Goal: Transaction & Acquisition: Download file/media

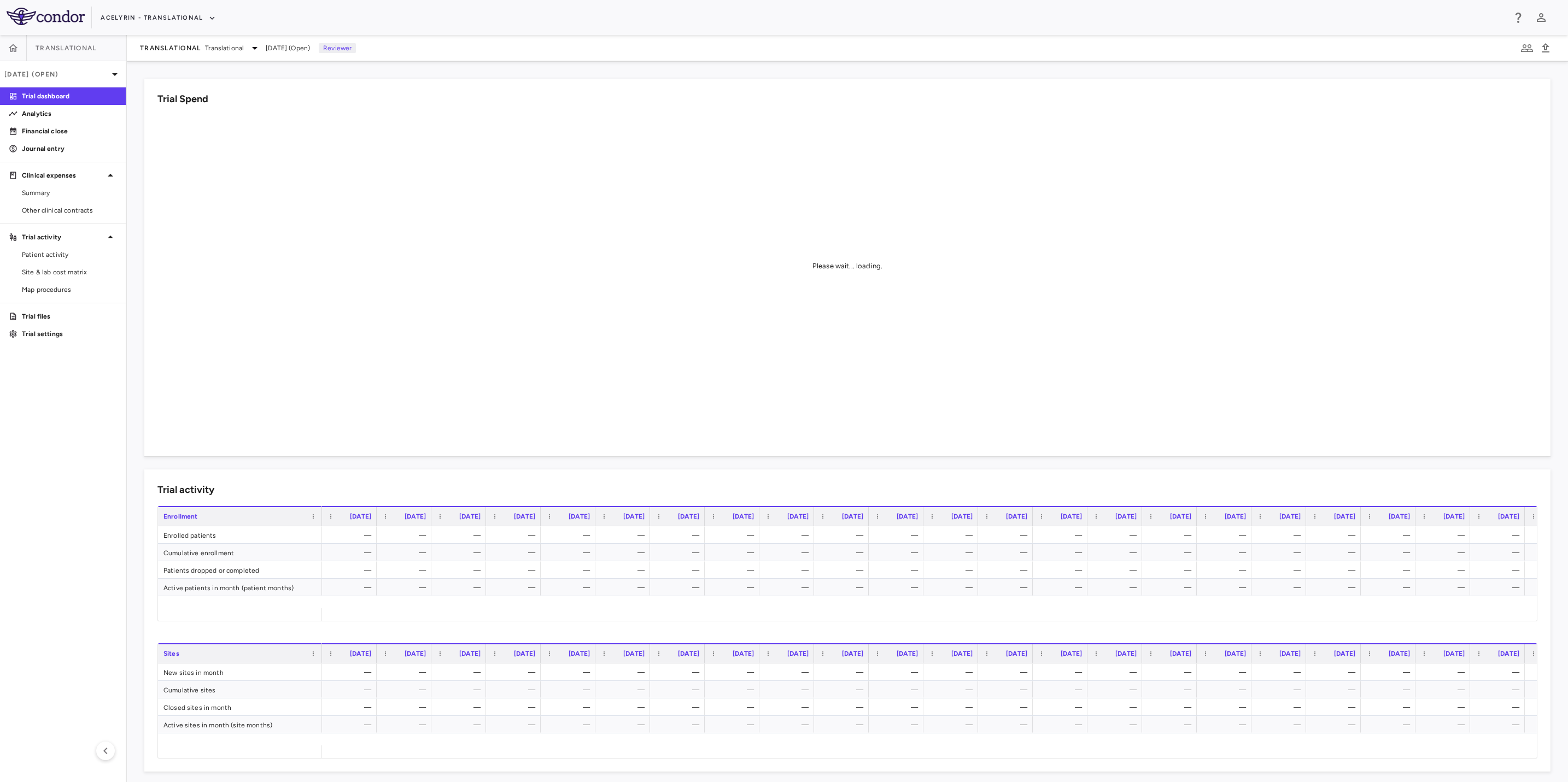
click at [63, 435] on aside "Translational [DATE] (Open) Trial dashboard Analytics Financial close Journal e…" at bounding box center [63, 408] width 127 height 747
click at [59, 209] on span "Other clinical contracts" at bounding box center [69, 210] width 95 height 10
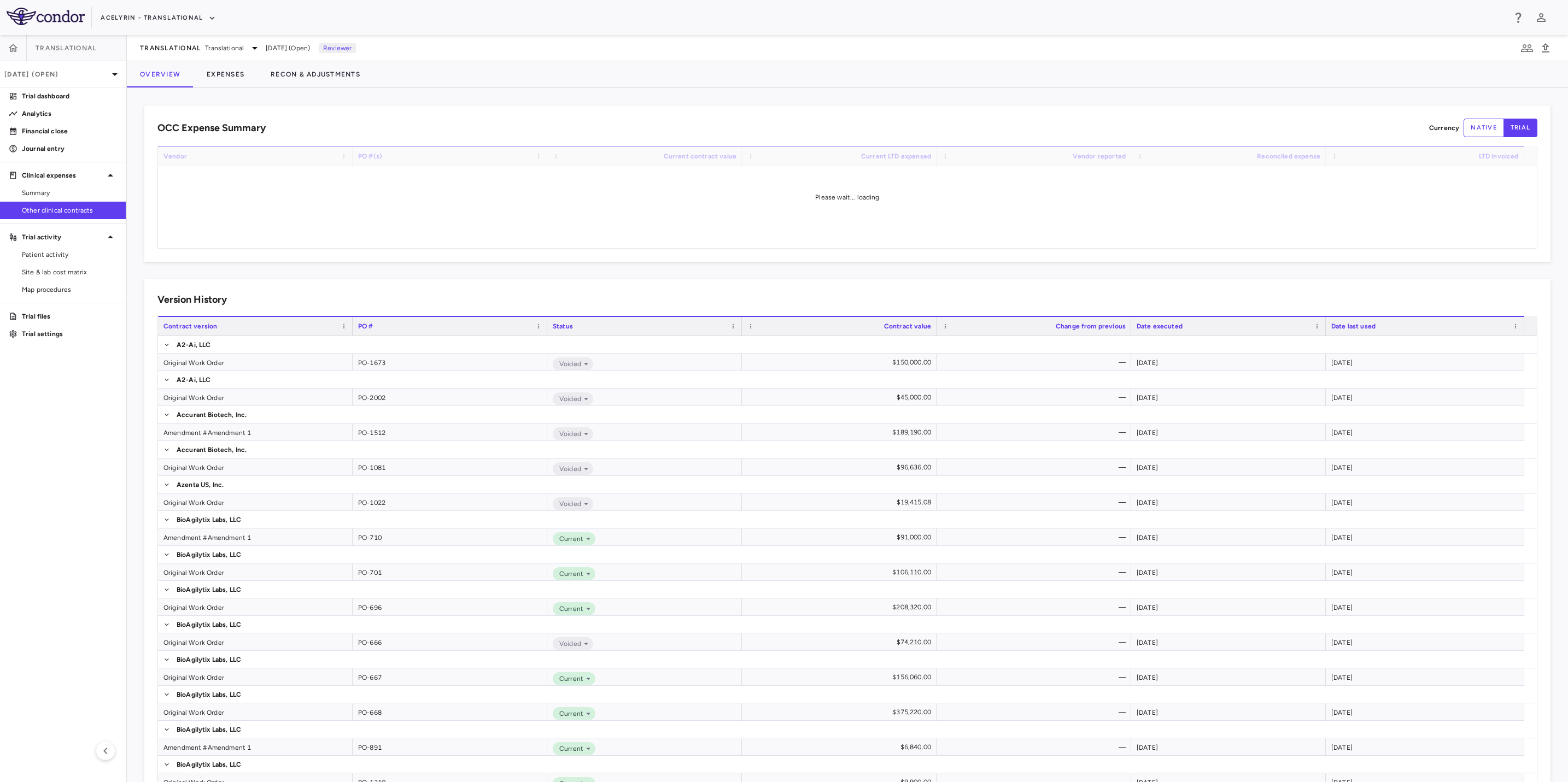
click at [767, 127] on div "OCC Expense Summary Currency native trial" at bounding box center [847, 128] width 1380 height 19
click at [1467, 133] on button "native" at bounding box center [1484, 128] width 41 height 19
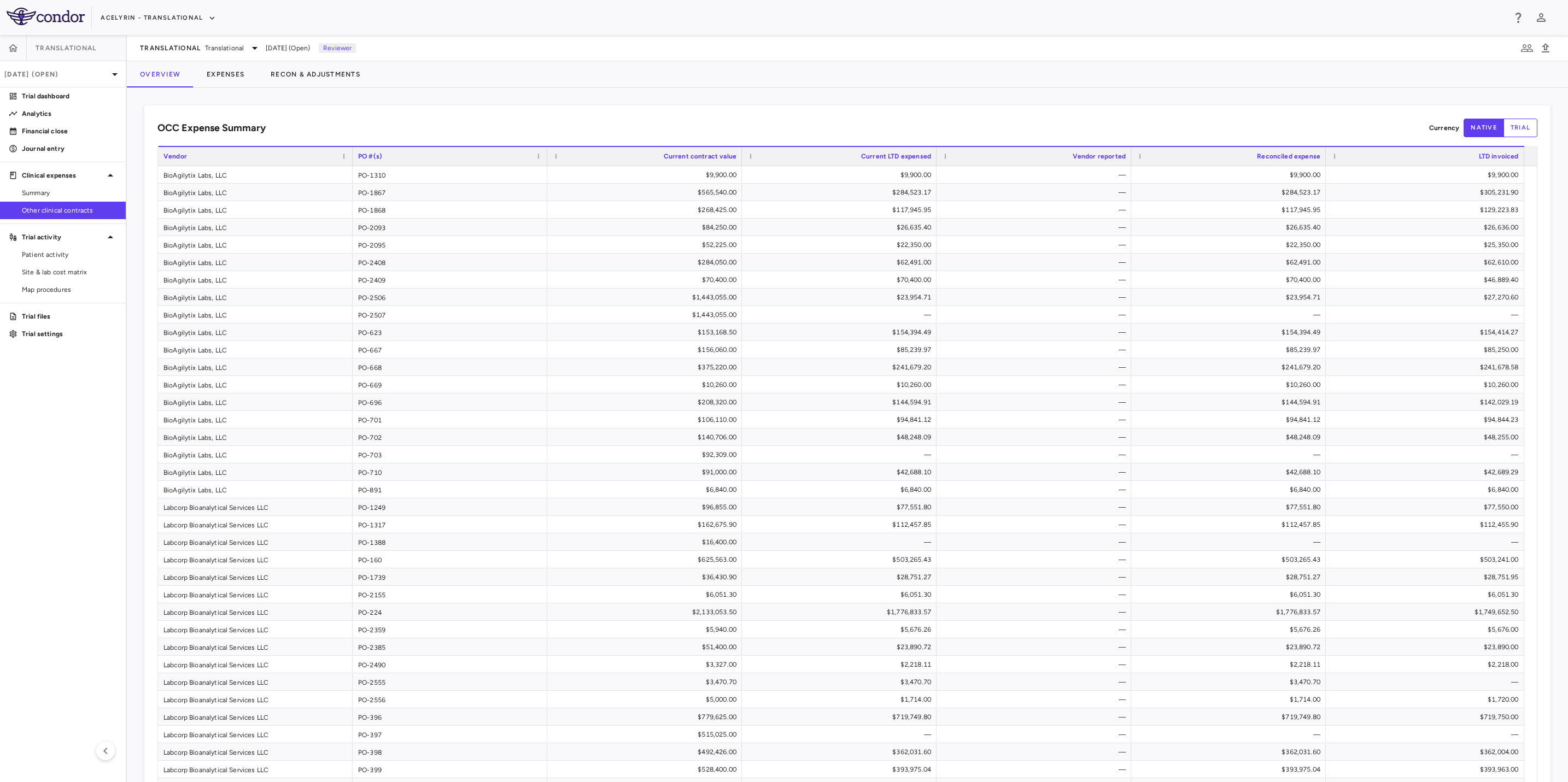
click at [594, 136] on div "OCC Expense Summary Currency native trial" at bounding box center [847, 128] width 1380 height 19
click at [47, 432] on aside "Translational [DATE] (Open) Trial dashboard Analytics Financial close Journal e…" at bounding box center [63, 408] width 127 height 747
click at [484, 111] on div "OCC Expense Summary Currency native trial Drag here to set row groups Drag here…" at bounding box center [847, 501] width 1406 height 791
click at [487, 24] on div "Acelyrin - Translational" at bounding box center [802, 17] width 1404 height 18
click at [507, 28] on div "Acelyrin - Translational" at bounding box center [784, 17] width 1568 height 35
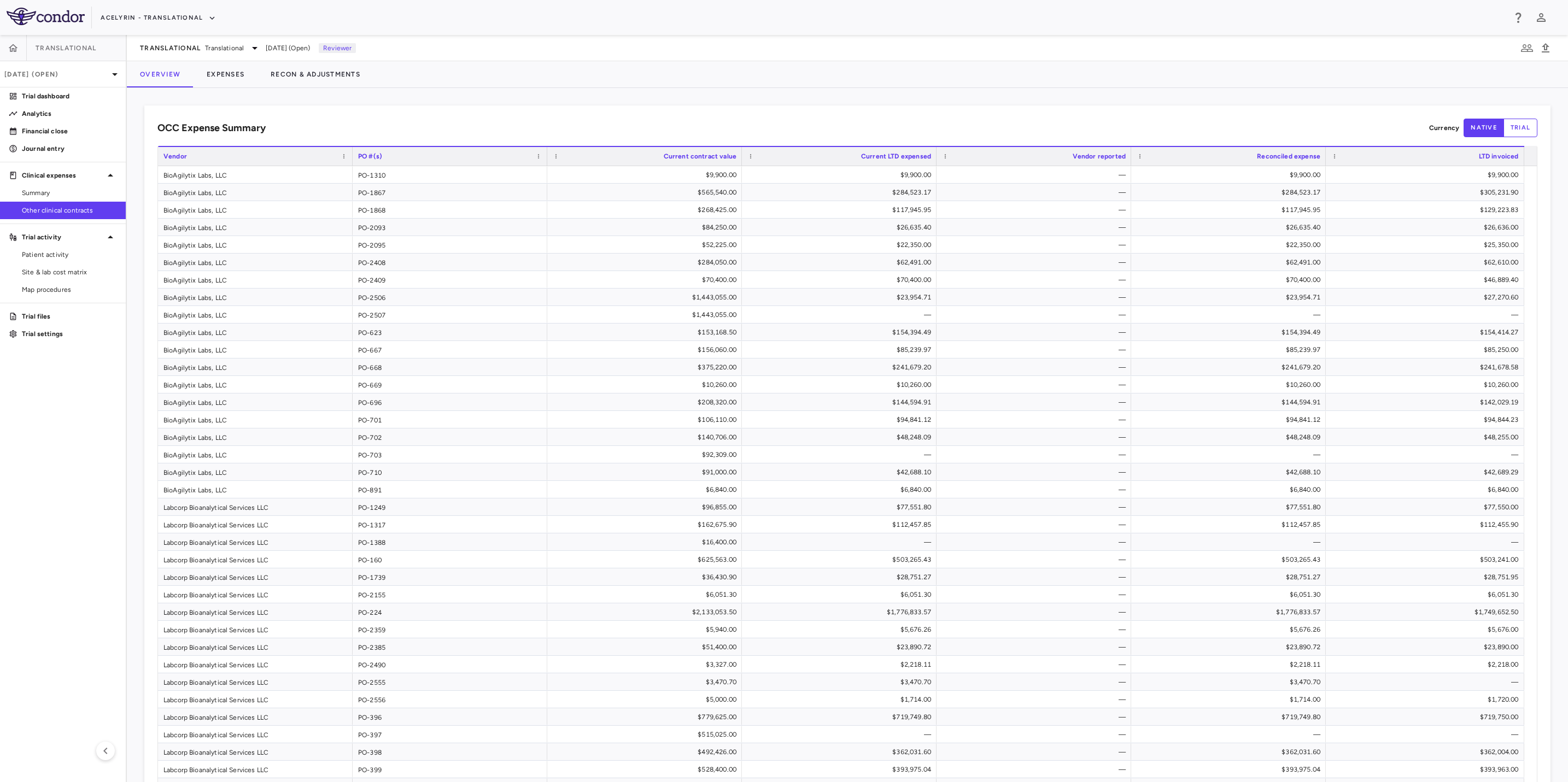
drag, startPoint x: 422, startPoint y: 11, endPoint x: 509, endPoint y: 18, distance: 87.3
click at [428, 11] on div "Acelyrin - Translational" at bounding box center [802, 17] width 1404 height 18
click at [577, 19] on div "Acelyrin - Translational" at bounding box center [802, 17] width 1404 height 18
drag, startPoint x: 42, startPoint y: 400, endPoint x: 56, endPoint y: 381, distance: 23.6
click at [43, 400] on aside "Translational [DATE] (Open) Trial dashboard Analytics Financial close Journal e…" at bounding box center [63, 408] width 127 height 747
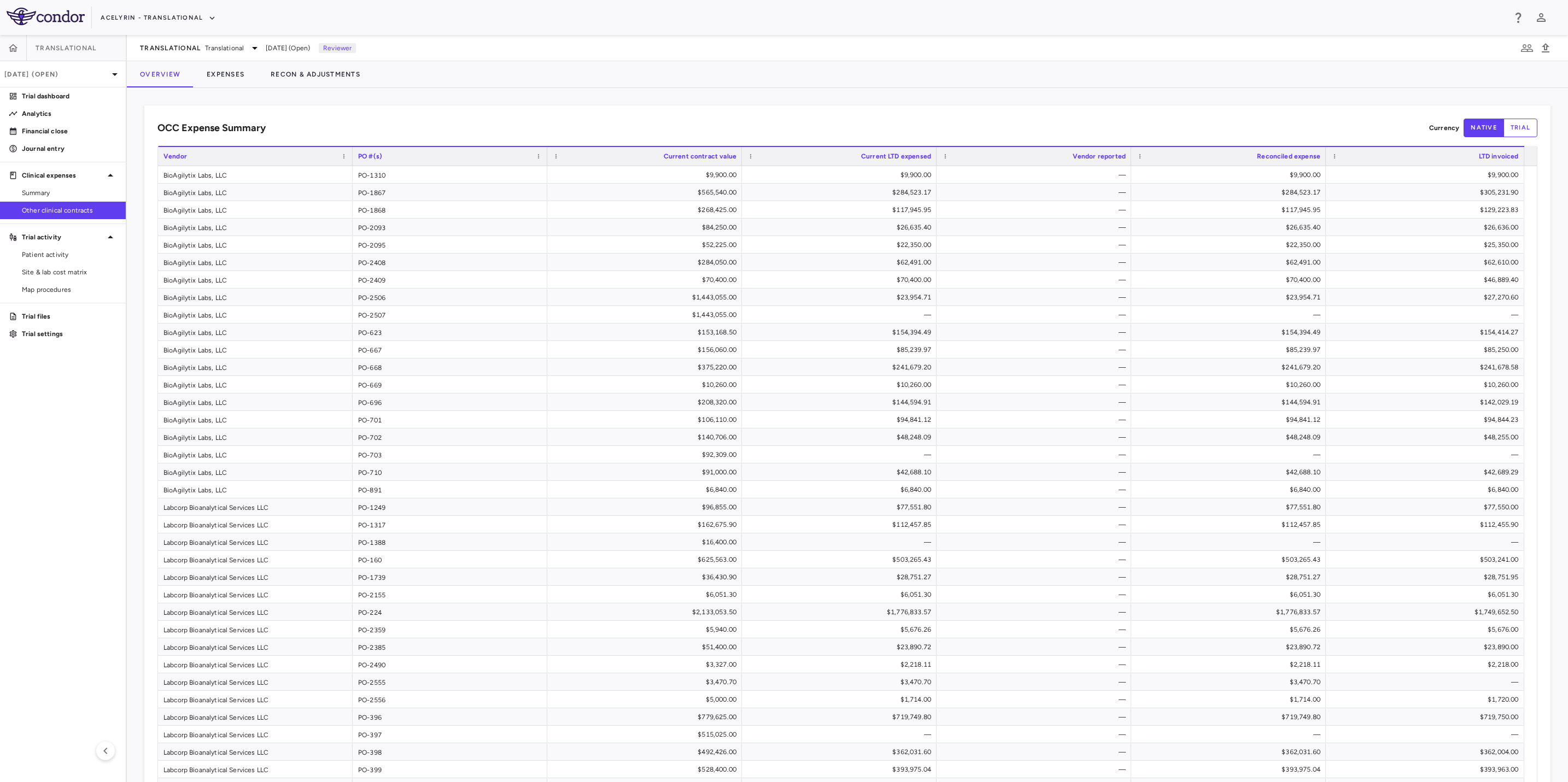
click at [545, 27] on div "Acelyrin - Translational" at bounding box center [784, 17] width 1568 height 35
drag, startPoint x: 554, startPoint y: 22, endPoint x: 518, endPoint y: 20, distance: 36.1
click at [555, 22] on div "Acelyrin - Translational" at bounding box center [802, 17] width 1404 height 18
click at [510, 20] on div "Acelyrin - Translational" at bounding box center [802, 17] width 1404 height 18
click at [6, 353] on aside "Translational [DATE] (Open) Trial dashboard Analytics Financial close Journal e…" at bounding box center [63, 408] width 127 height 747
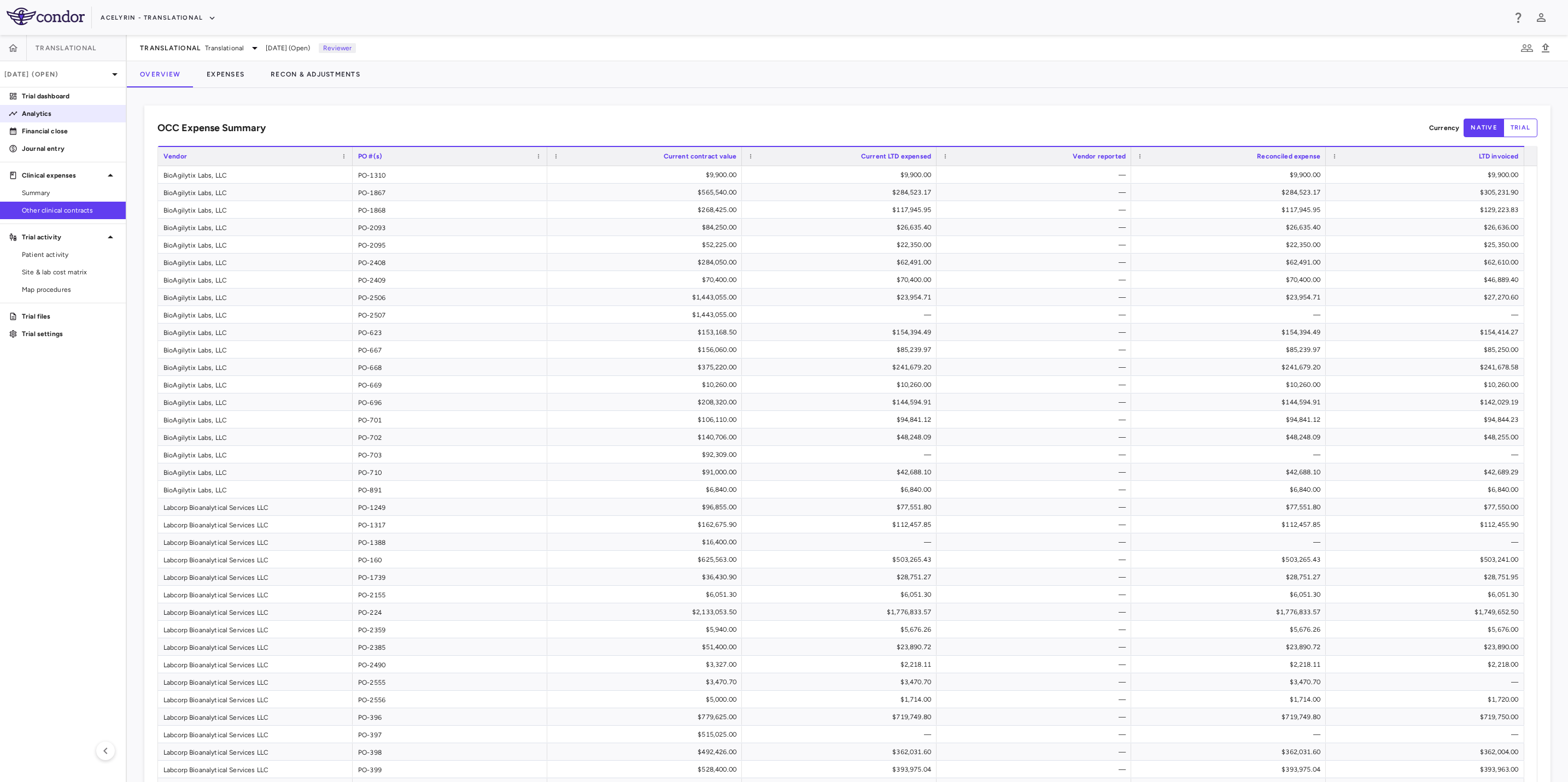
click at [37, 111] on p "Analytics" at bounding box center [69, 114] width 95 height 10
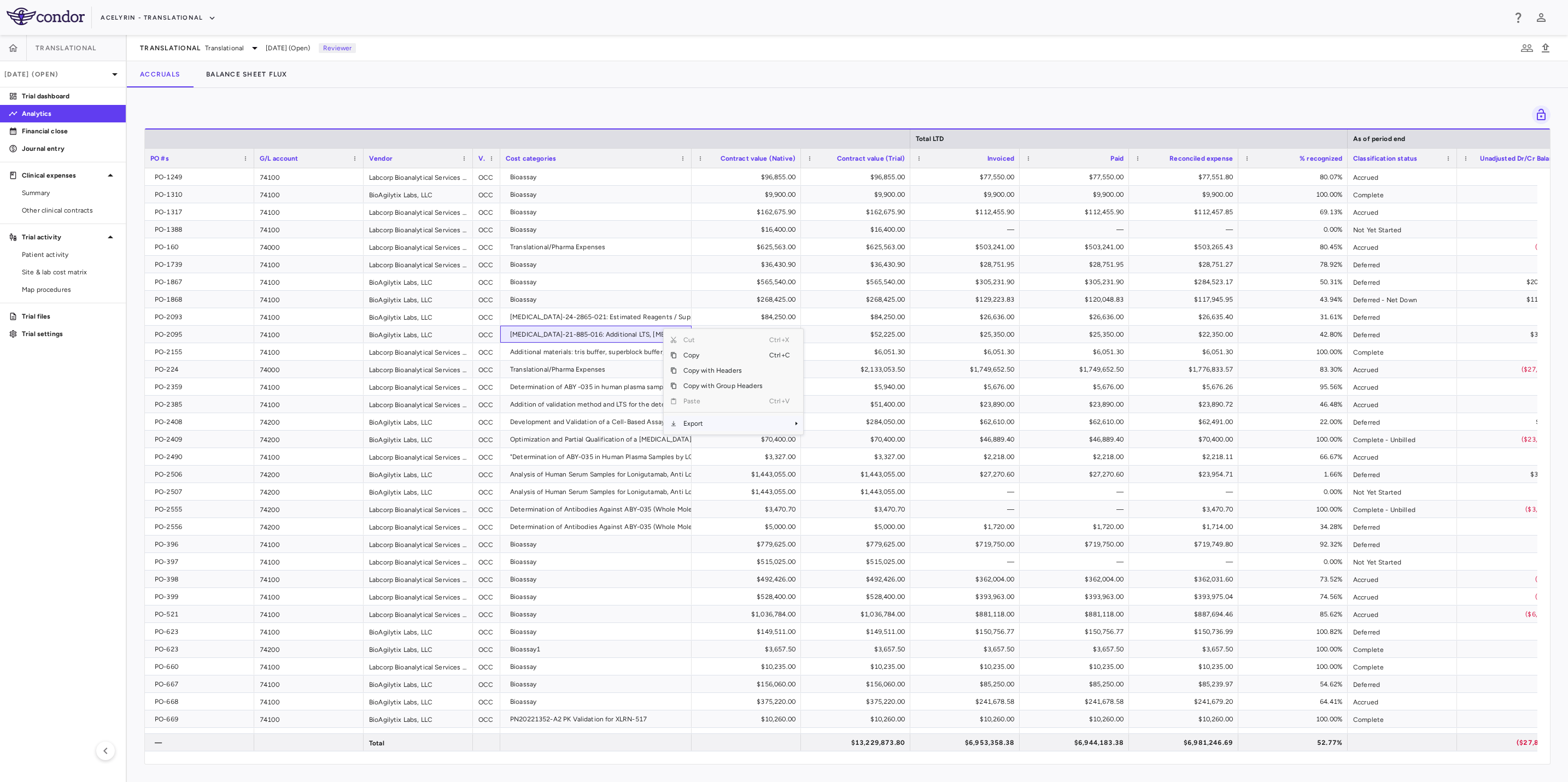
click at [697, 423] on span "Export" at bounding box center [723, 423] width 92 height 15
click at [844, 442] on span "Excel Export" at bounding box center [840, 442] width 51 height 15
click at [489, 106] on div at bounding box center [847, 115] width 1406 height 19
click at [77, 400] on aside "Translational [DATE] (Open) Trial dashboard Analytics Financial close Journal e…" at bounding box center [63, 408] width 127 height 747
click at [573, 94] on div "Drag here to set row groups Drag here to set column labels Total LTD As of peri…" at bounding box center [847, 435] width 1441 height 694
